Goal: Check status: Check status

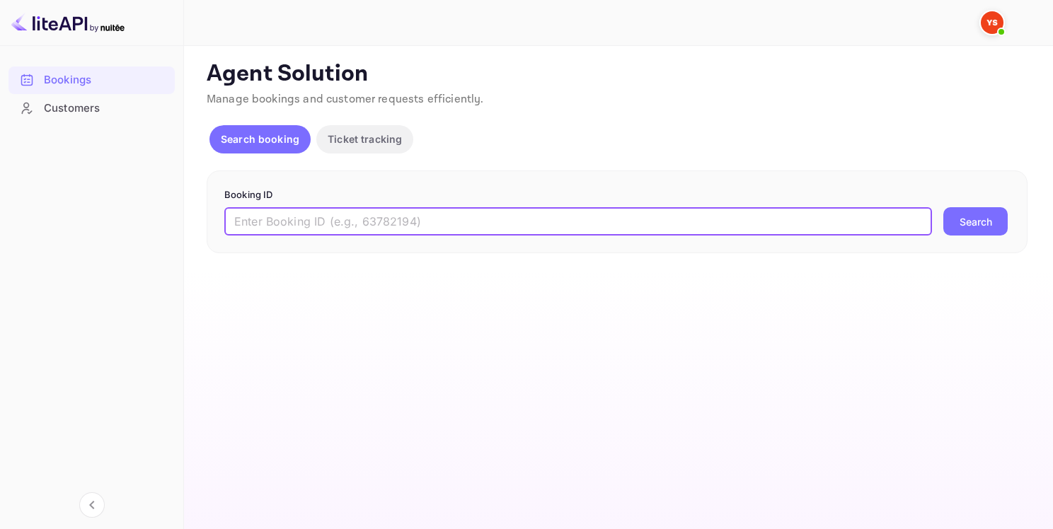
paste input "9487675"
type input "9487675"
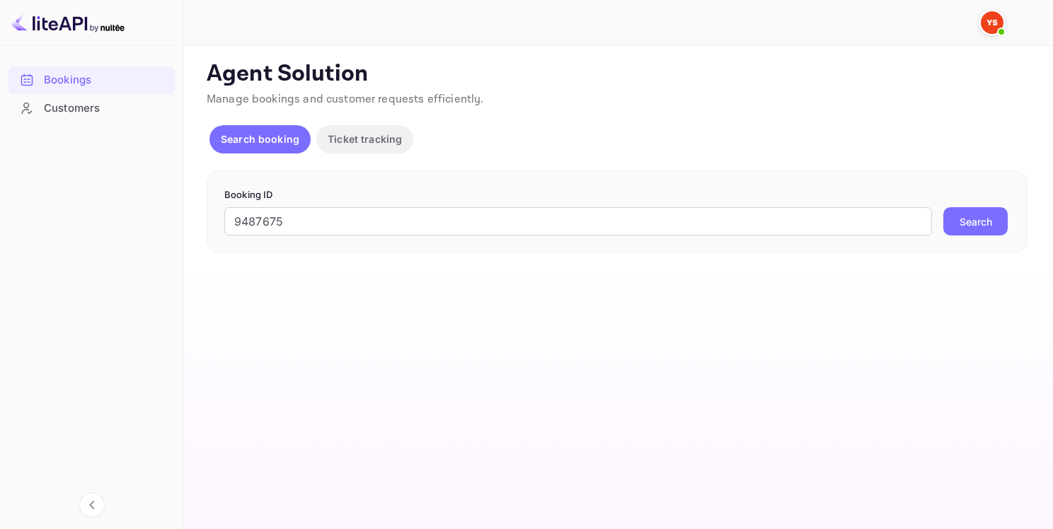
click at [979, 226] on button "Search" at bounding box center [975, 221] width 64 height 28
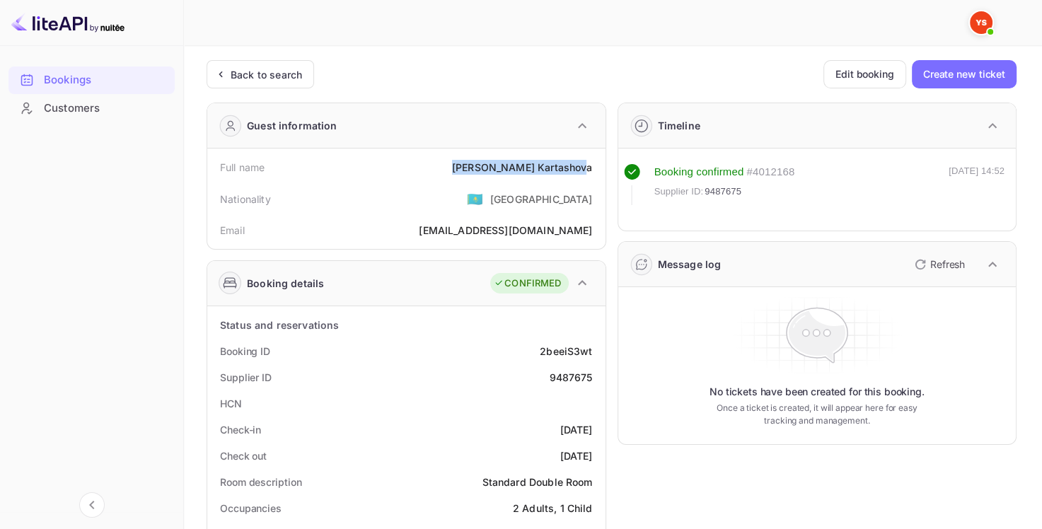
drag, startPoint x: 515, startPoint y: 165, endPoint x: 577, endPoint y: 156, distance: 62.1
click at [577, 156] on div "Full name Olga Kartashova" at bounding box center [406, 167] width 387 height 26
click at [521, 170] on div "Olga Kartashova" at bounding box center [522, 167] width 141 height 15
drag, startPoint x: 528, startPoint y: 168, endPoint x: 596, endPoint y: 162, distance: 68.9
click at [596, 162] on div "Full name Olga Kartashova" at bounding box center [406, 167] width 387 height 26
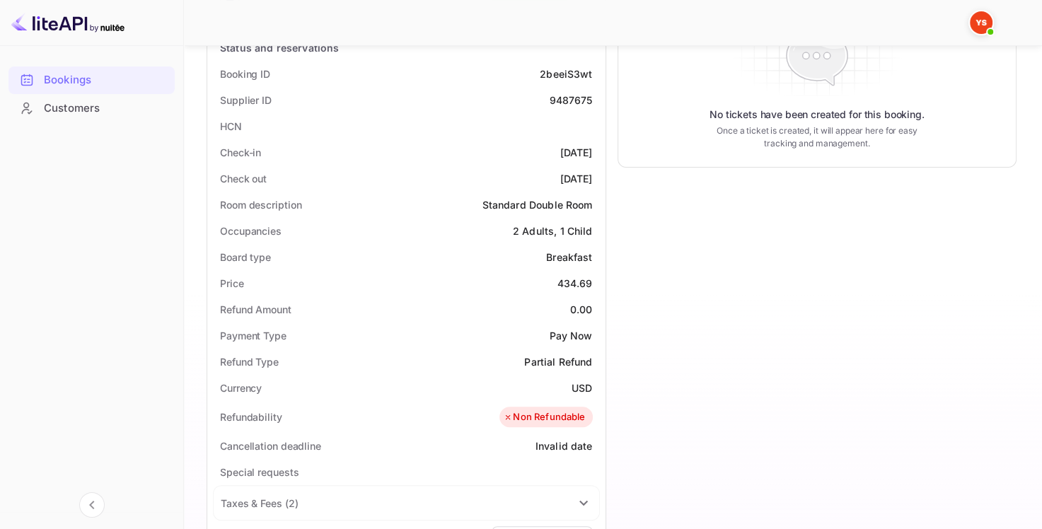
scroll to position [283, 0]
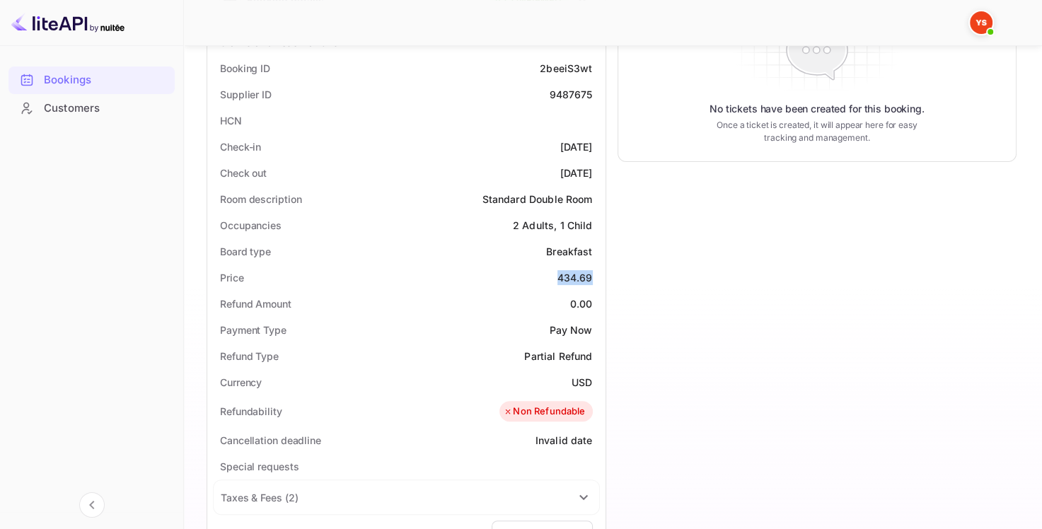
drag, startPoint x: 557, startPoint y: 282, endPoint x: 597, endPoint y: 279, distance: 39.7
click at [597, 279] on div "Price 434.69" at bounding box center [406, 278] width 387 height 26
copy div "434.69"
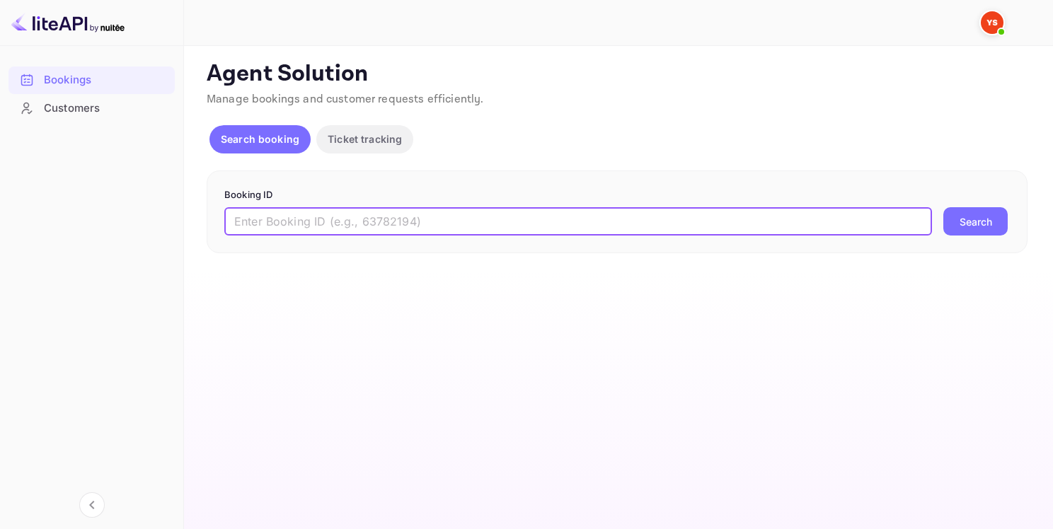
paste input "8493864"
type input "8493864"
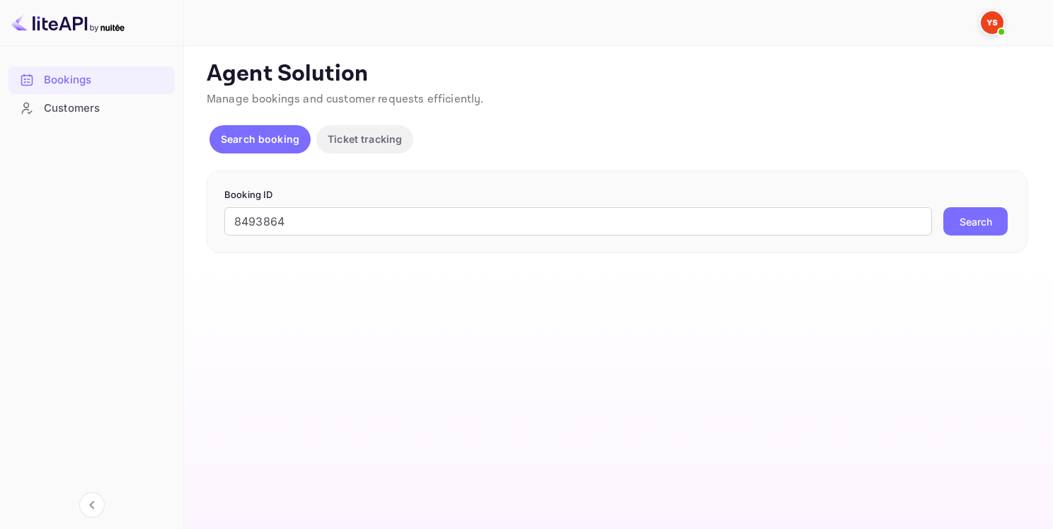
click at [946, 231] on button "Search" at bounding box center [975, 221] width 64 height 28
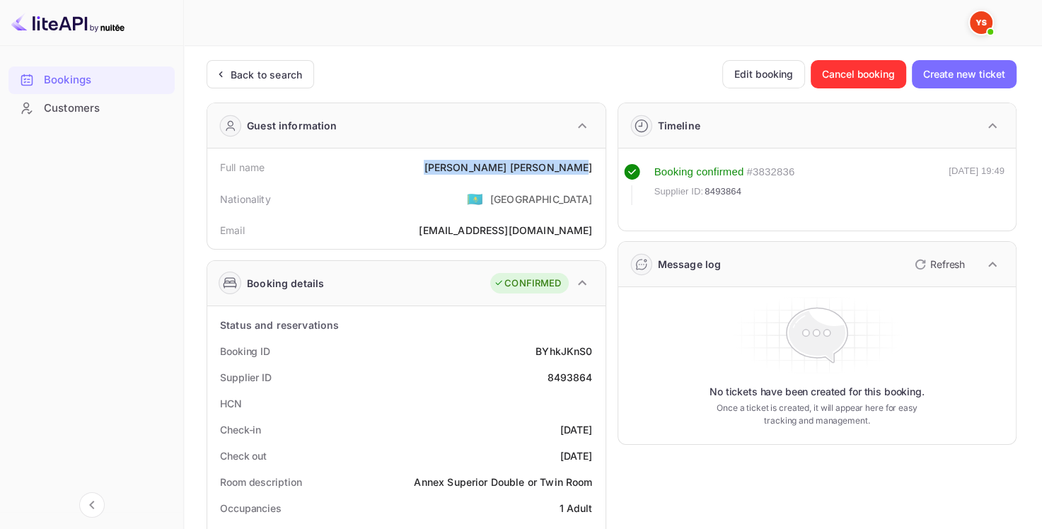
drag, startPoint x: 504, startPoint y: 166, endPoint x: 598, endPoint y: 166, distance: 94.1
click at [598, 166] on div "Full name [PERSON_NAME]" at bounding box center [406, 167] width 387 height 26
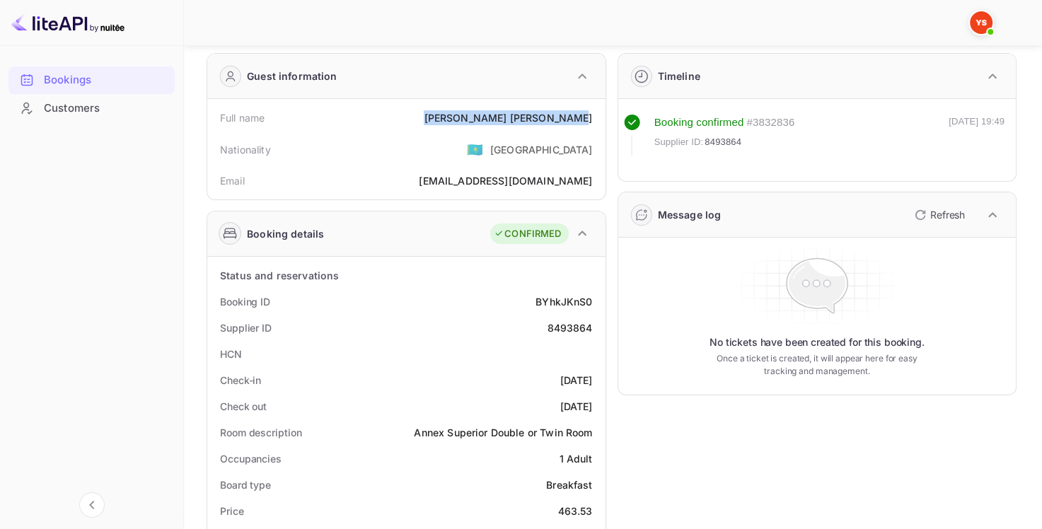
scroll to position [71, 0]
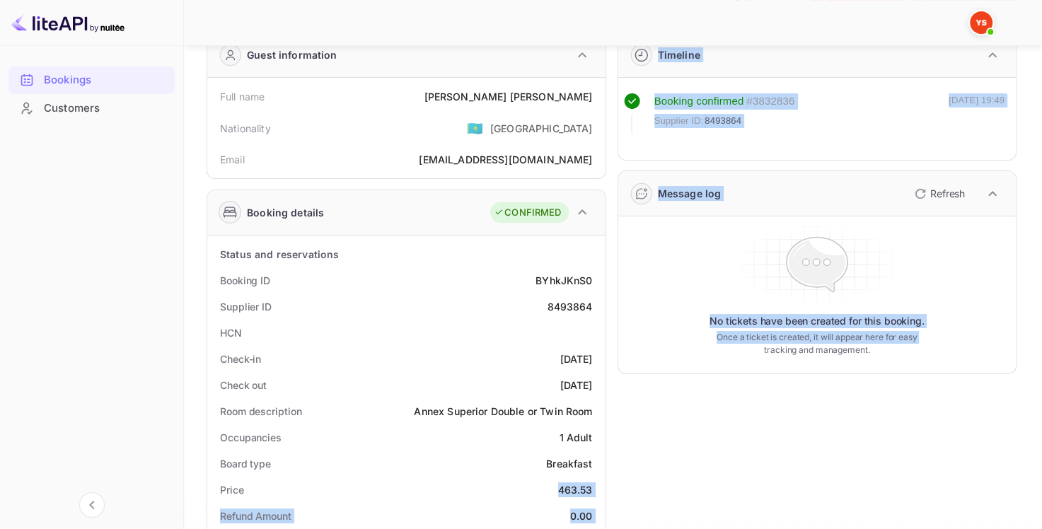
drag, startPoint x: 560, startPoint y: 489, endPoint x: 608, endPoint y: 488, distance: 48.1
drag, startPoint x: 586, startPoint y: 487, endPoint x: 574, endPoint y: 487, distance: 12.0
click at [586, 487] on div "463.53" at bounding box center [575, 489] width 35 height 15
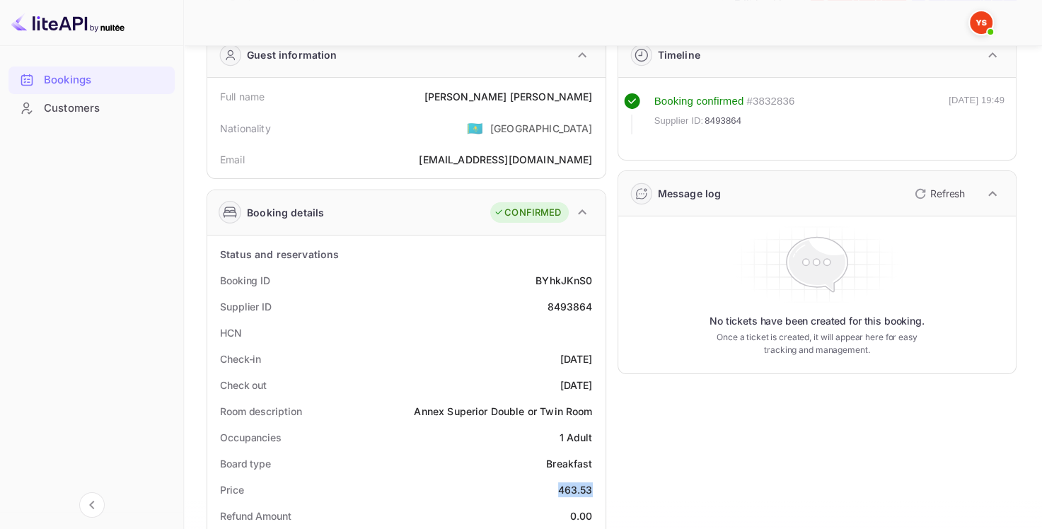
drag, startPoint x: 559, startPoint y: 487, endPoint x: 592, endPoint y: 487, distance: 33.2
click at [592, 487] on div "Price 463.53" at bounding box center [406, 490] width 387 height 26
copy div "463.53"
